Goal: Information Seeking & Learning: Find specific fact

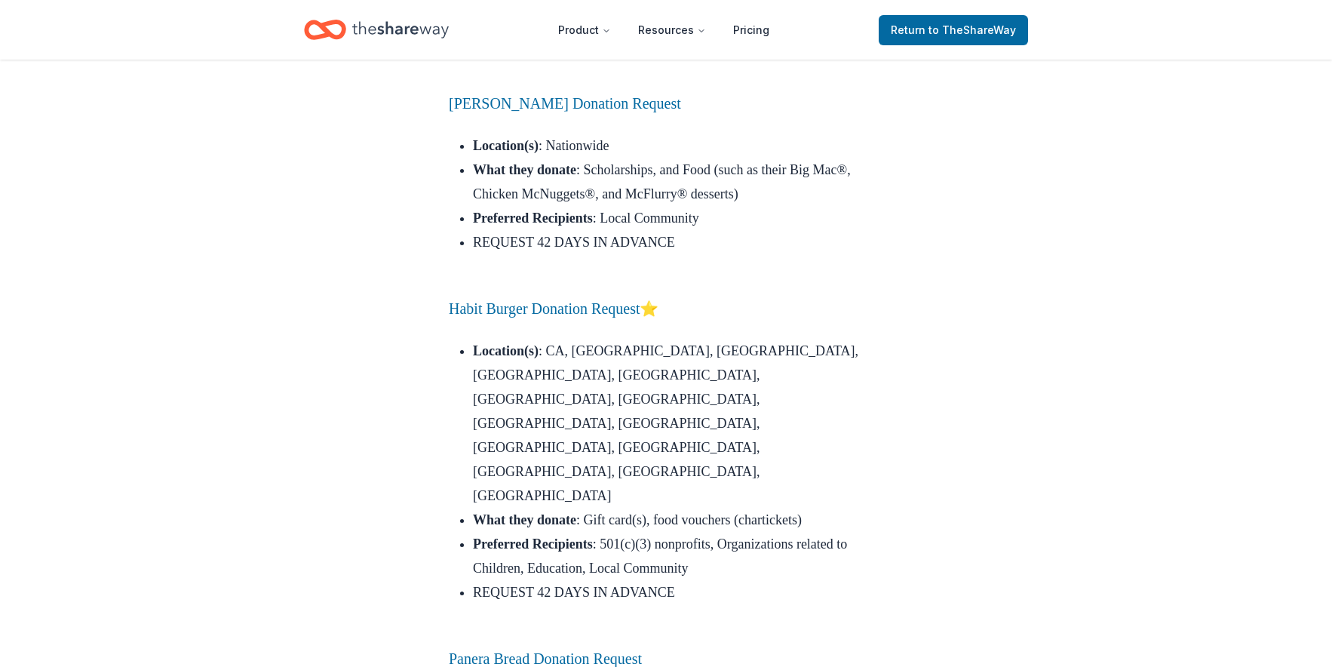
scroll to position [4634, 0]
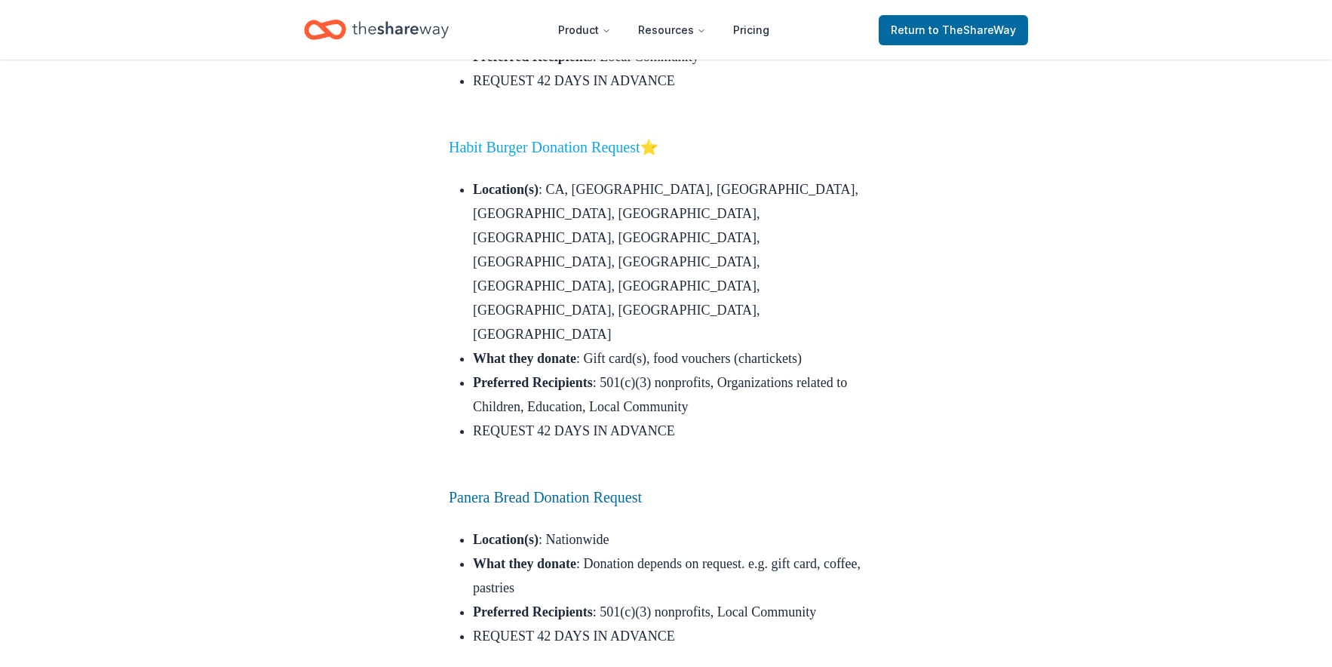
click at [502, 155] on link "Habit Burger Donation Request" at bounding box center [544, 147] width 191 height 17
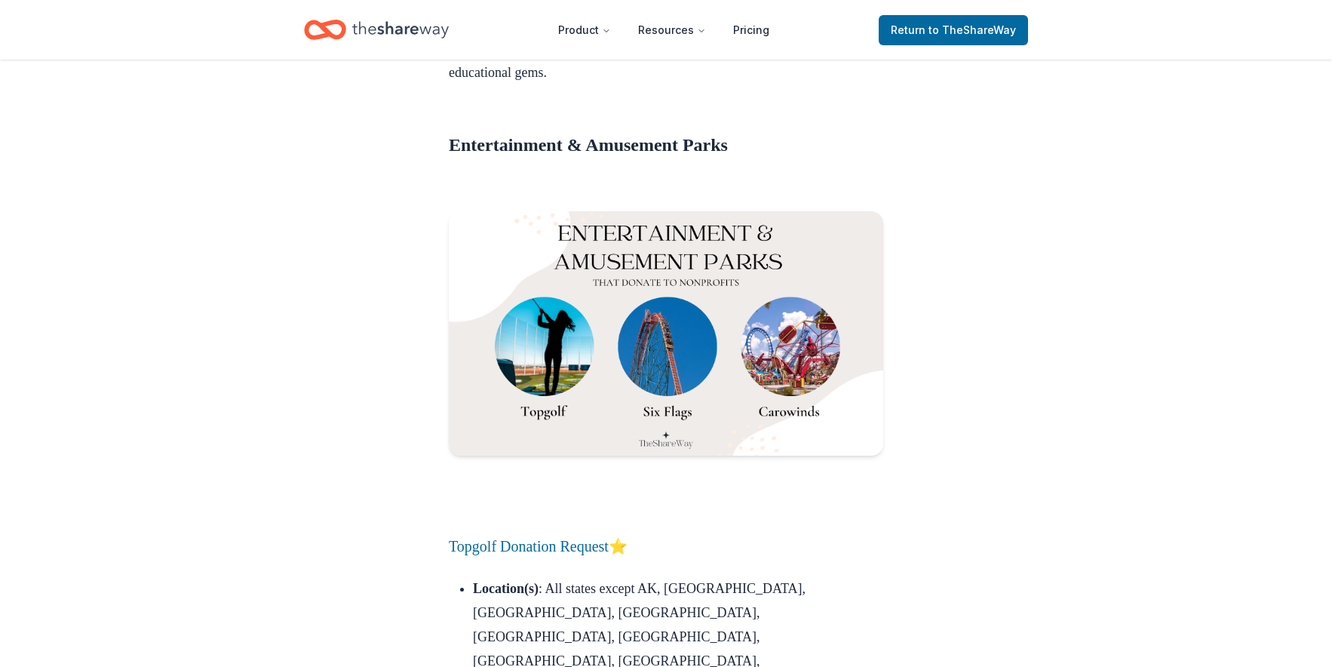
scroll to position [17798, 0]
